Goal: Understand process/instructions: Learn how to perform a task or action

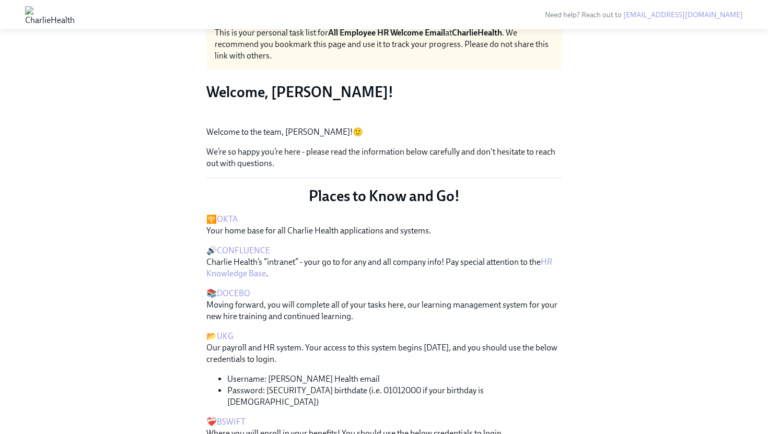
scroll to position [48, 0]
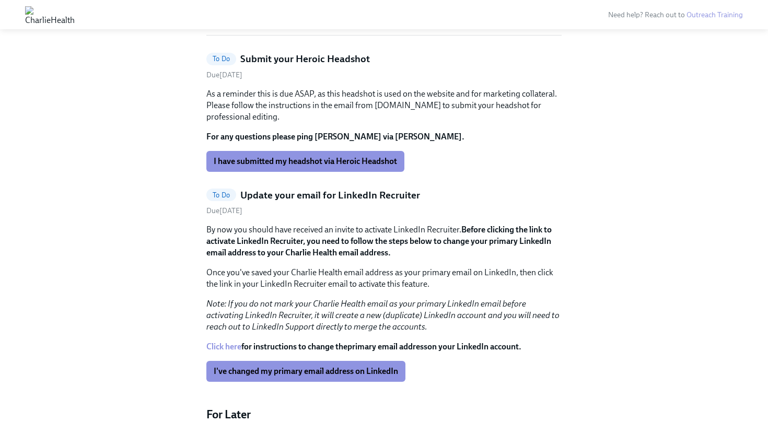
scroll to position [325, 0]
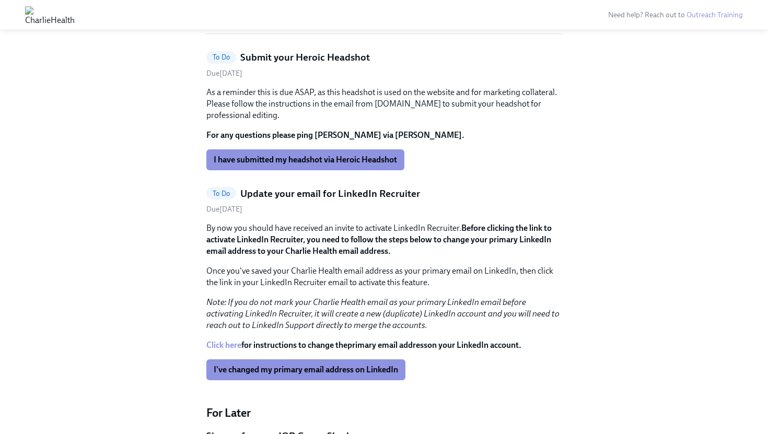
click at [238, 344] on link "Click here" at bounding box center [223, 345] width 35 height 10
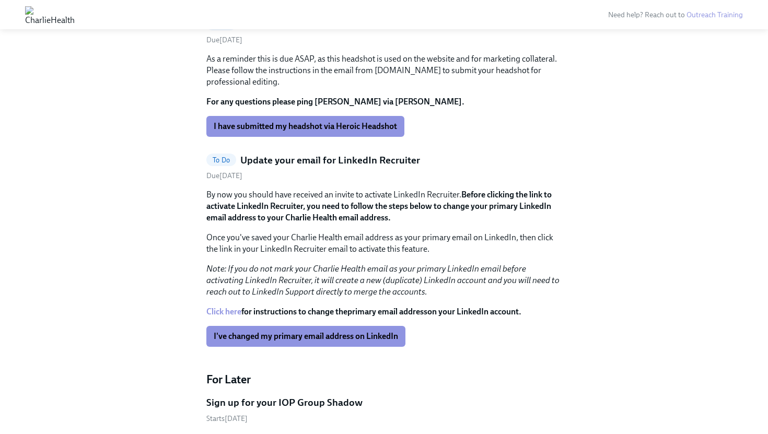
scroll to position [360, 0]
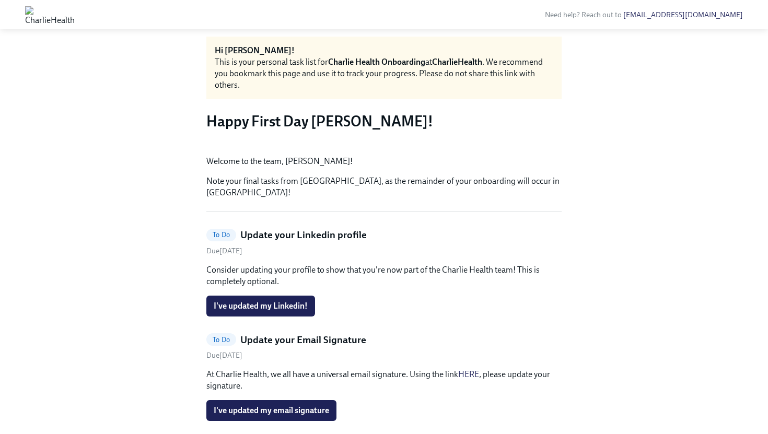
scroll to position [21, 0]
